Goal: Subscribe to service/newsletter

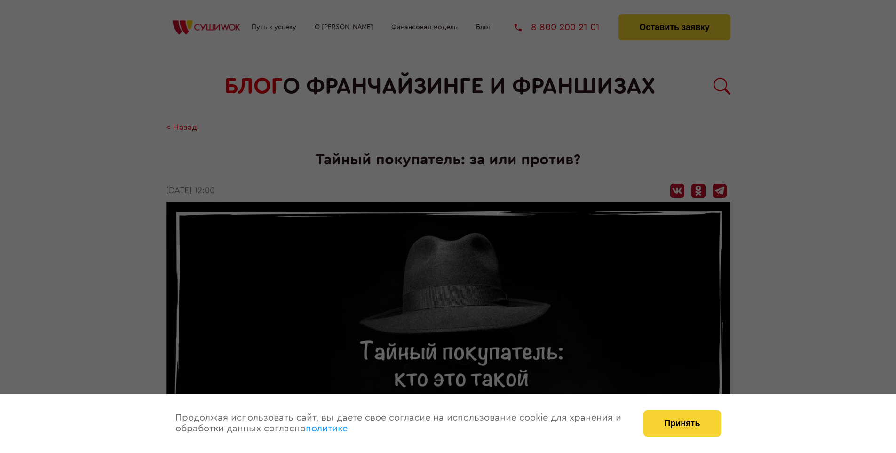
scroll to position [1095, 0]
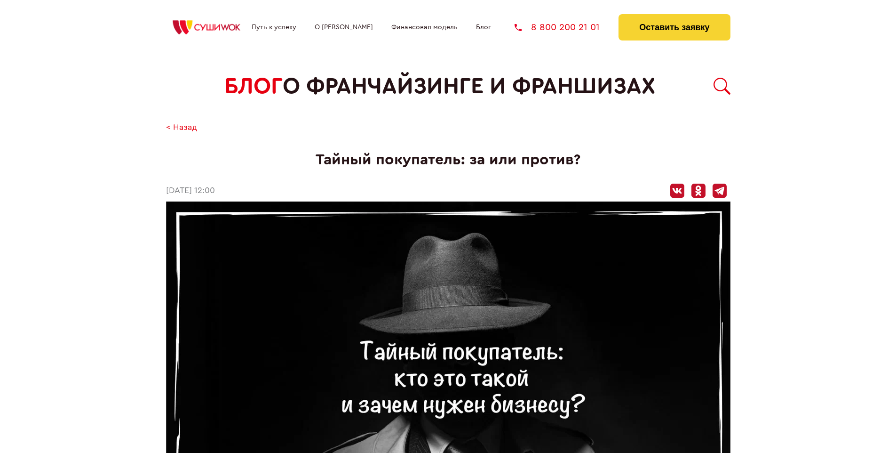
scroll to position [1095, 0]
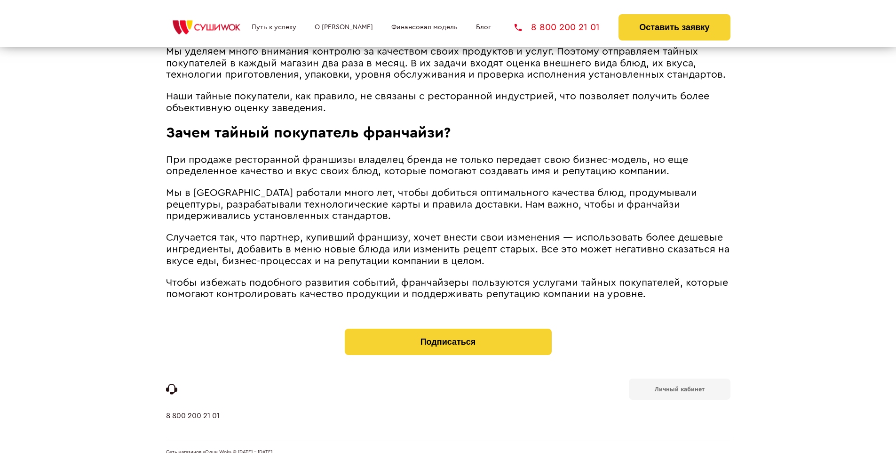
click at [680, 386] on b "Личный кабинет" at bounding box center [680, 389] width 50 height 6
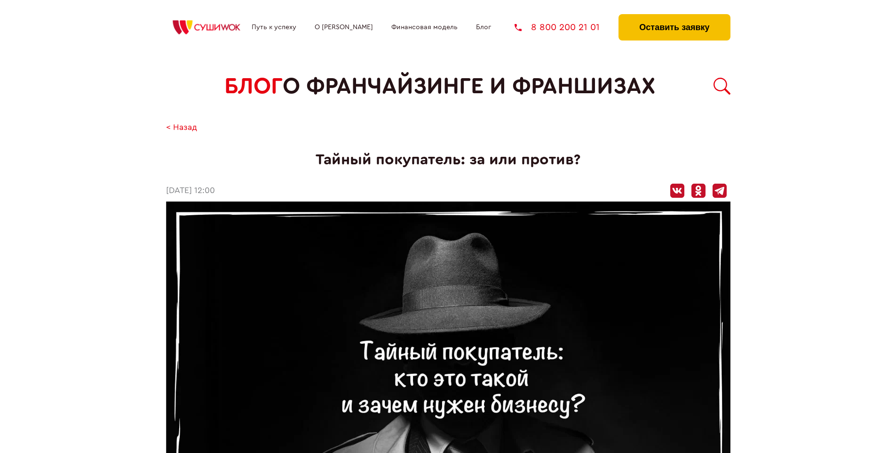
click at [674, 16] on button "Оставить заявку" at bounding box center [675, 27] width 112 height 26
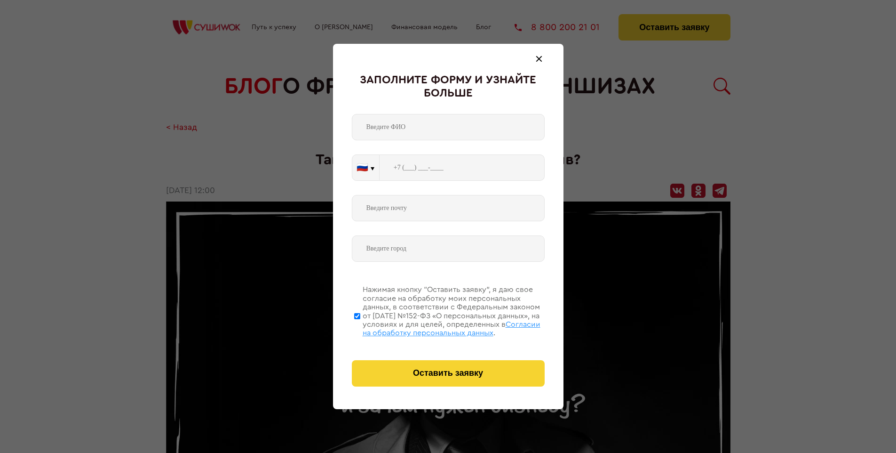
click at [436, 327] on span "Согласии на обработку персональных данных" at bounding box center [452, 328] width 178 height 16
click at [360, 327] on input "Нажимая кнопку “Оставить заявку”, я даю свое согласие на обработку моих персона…" at bounding box center [357, 315] width 6 height 75
checkbox input "false"
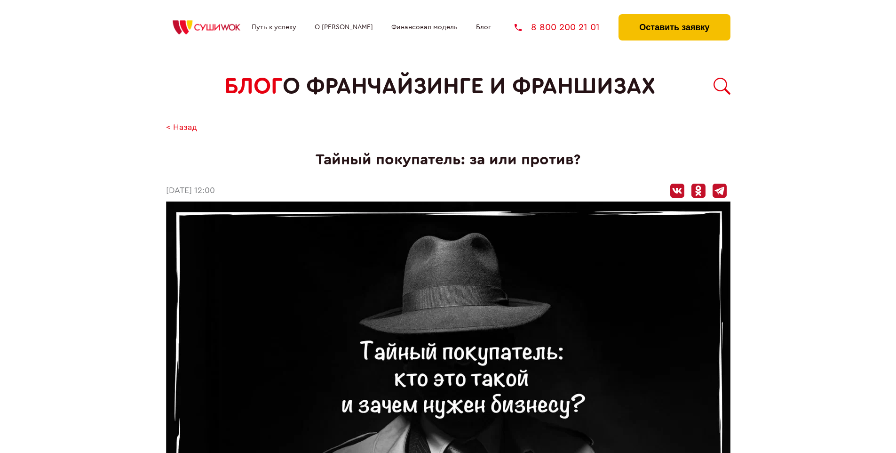
click at [674, 16] on button "Оставить заявку" at bounding box center [675, 27] width 112 height 26
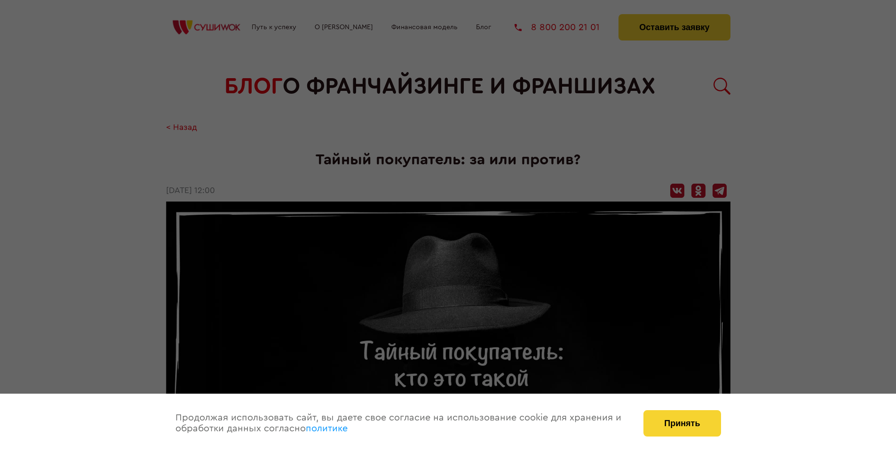
scroll to position [1095, 0]
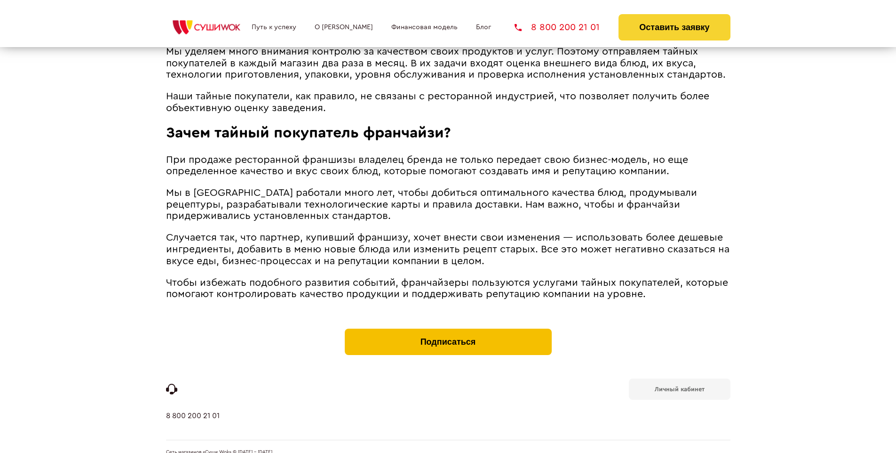
click at [448, 328] on button "Подписаться" at bounding box center [448, 341] width 207 height 26
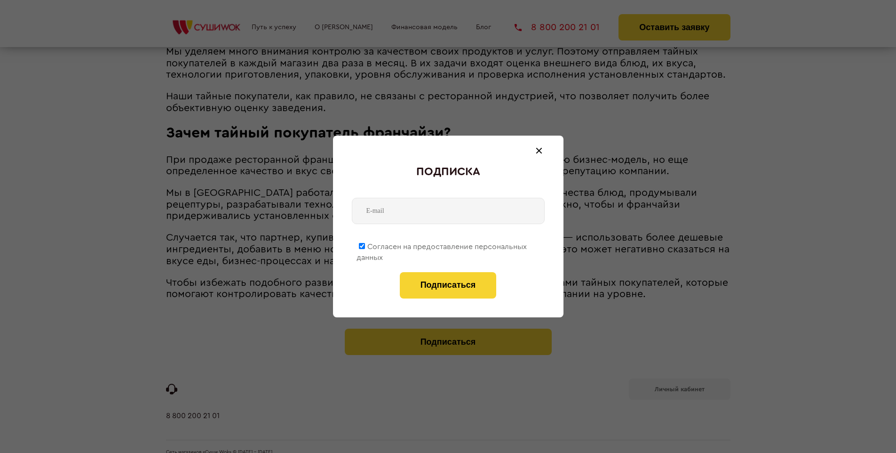
click at [442, 245] on span "Согласен на предоставление персональных данных" at bounding box center [442, 252] width 170 height 18
click at [365, 245] on input "Согласен на предоставление персональных данных" at bounding box center [362, 246] width 6 height 6
checkbox input "false"
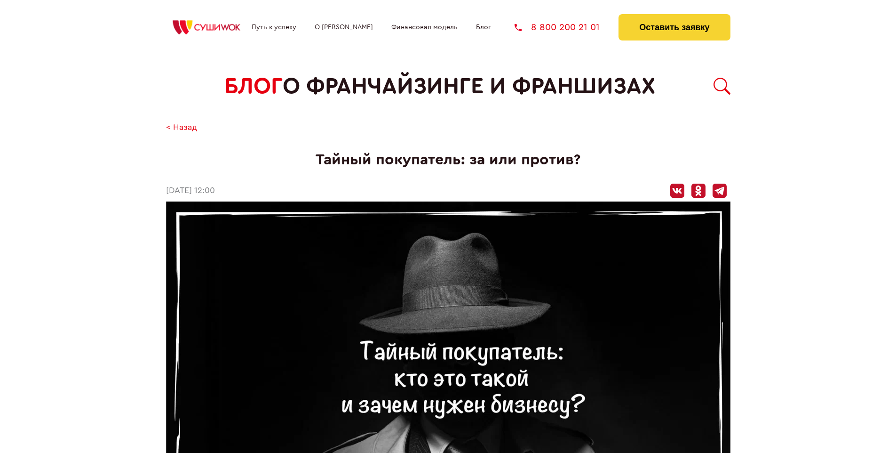
scroll to position [1095, 0]
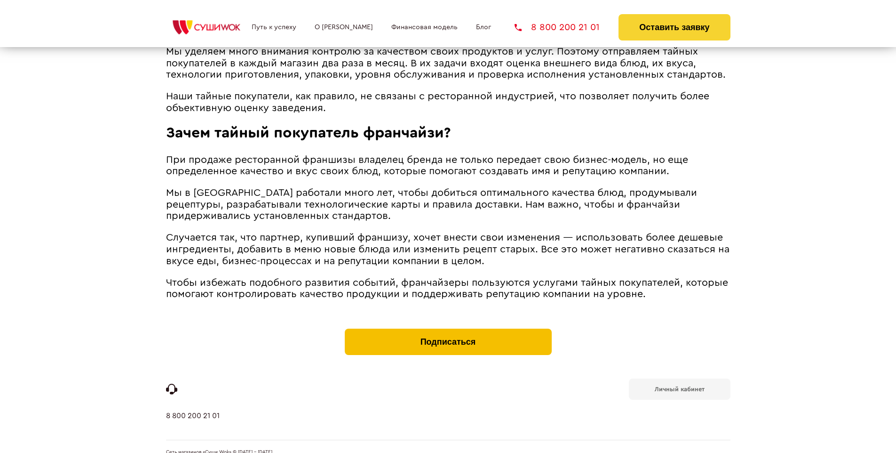
click at [448, 328] on button "Подписаться" at bounding box center [448, 341] width 207 height 26
